Goal: Check status: Check status

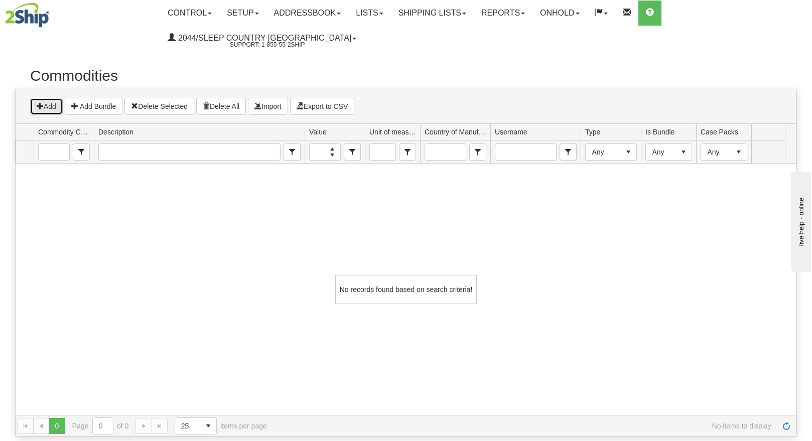
click at [41, 102] on icon "grid toolbar" at bounding box center [40, 105] width 7 height 7
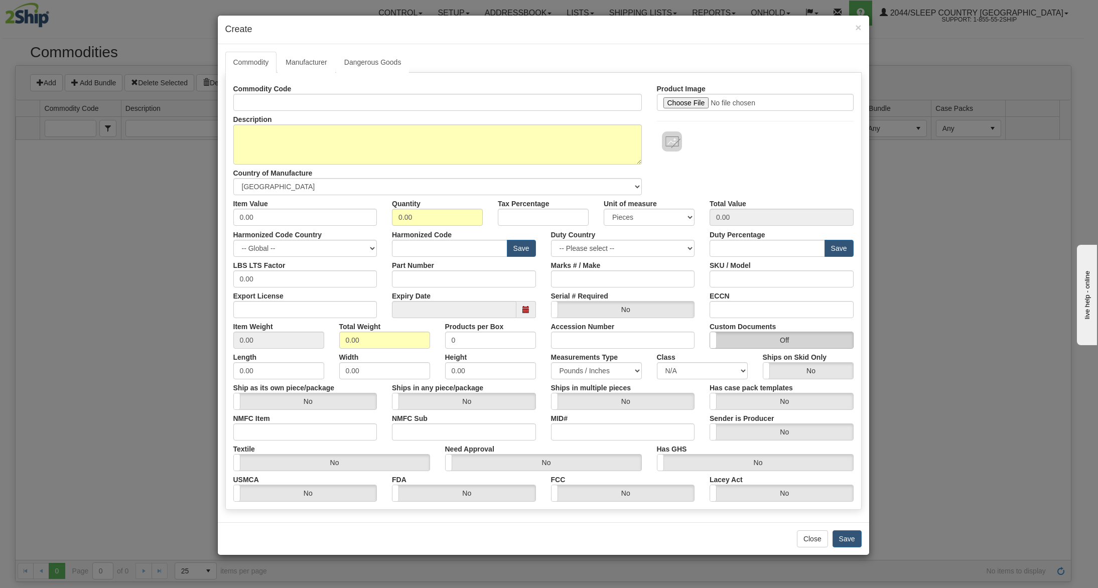
click at [779, 341] on label "Off" at bounding box center [781, 340] width 143 height 16
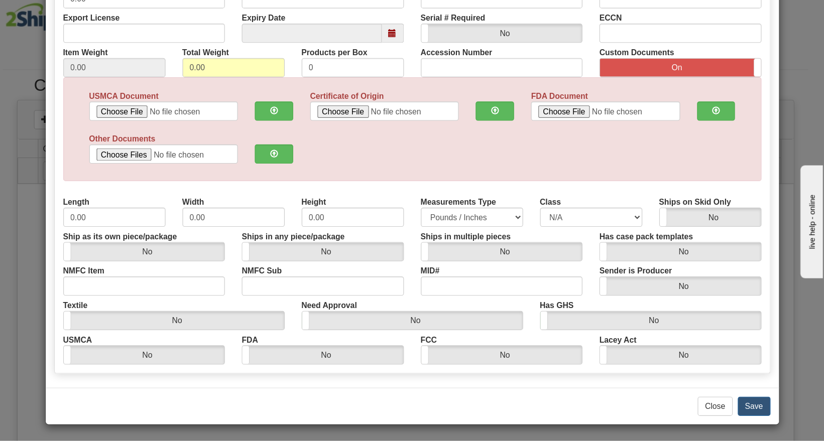
scroll to position [232, 0]
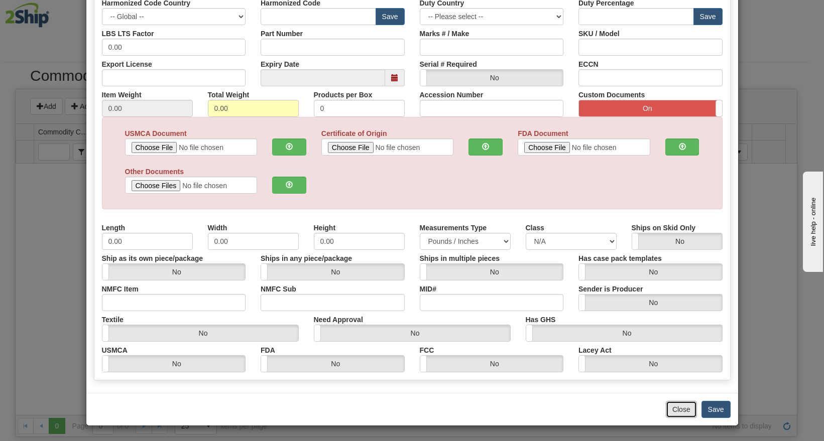
click at [681, 409] on button "Close" at bounding box center [680, 409] width 31 height 17
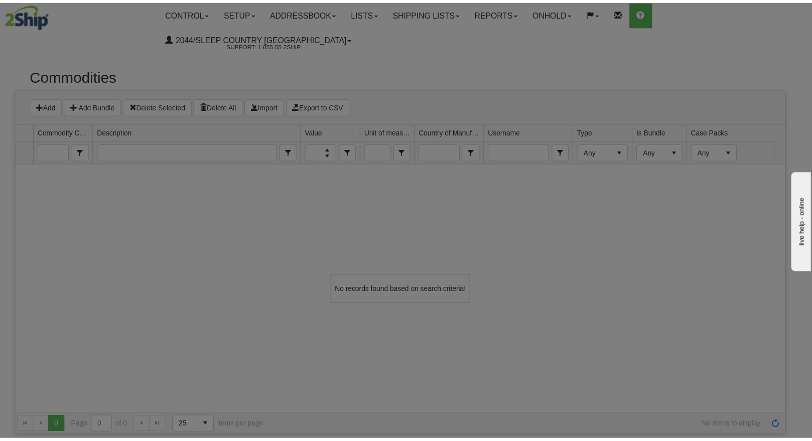
scroll to position [0, 0]
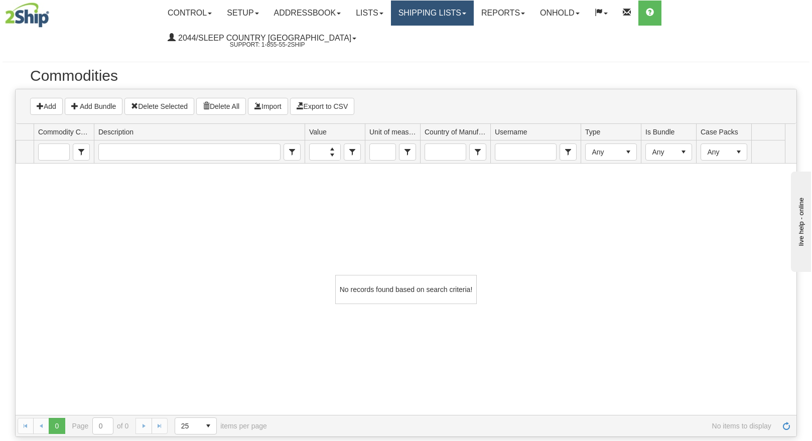
click at [423, 12] on link "Shipping lists" at bounding box center [432, 13] width 83 height 25
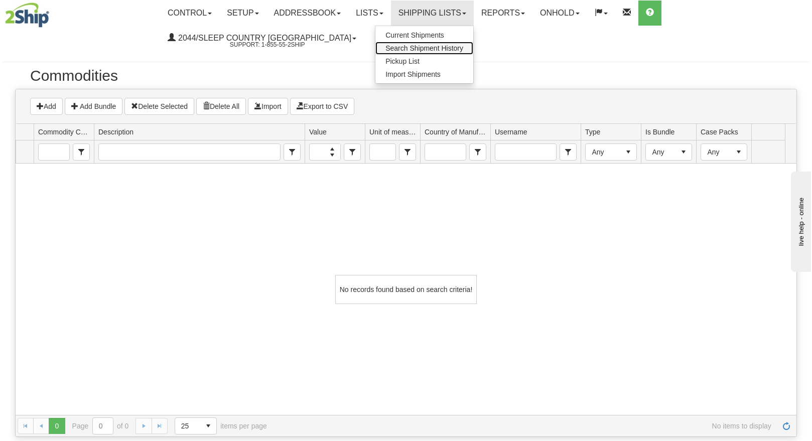
click at [424, 45] on span "Search Shipment History" at bounding box center [424, 48] width 78 height 8
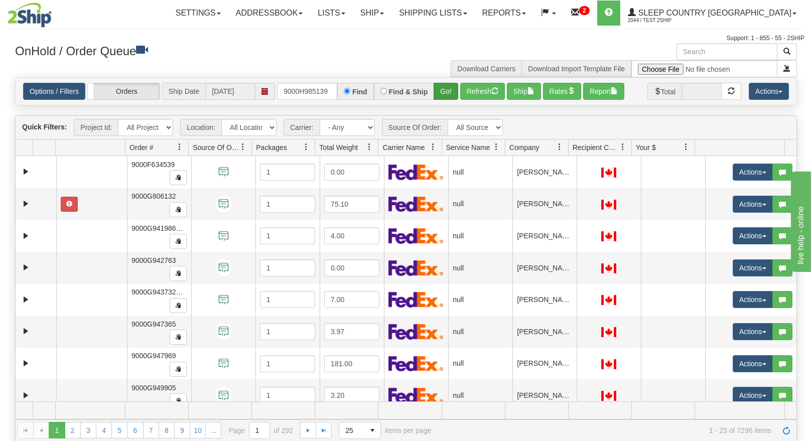
type input "9000H985139"
click at [452, 90] on button "Go!" at bounding box center [446, 91] width 25 height 17
